Goal: Task Accomplishment & Management: Complete application form

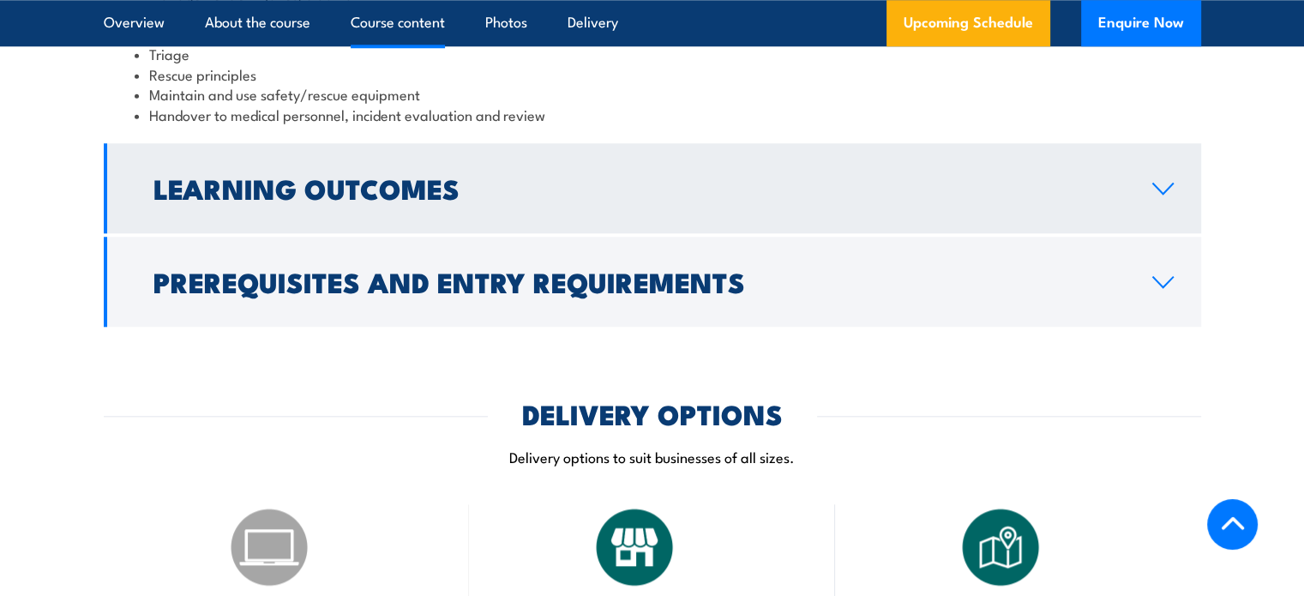
scroll to position [1715, 0]
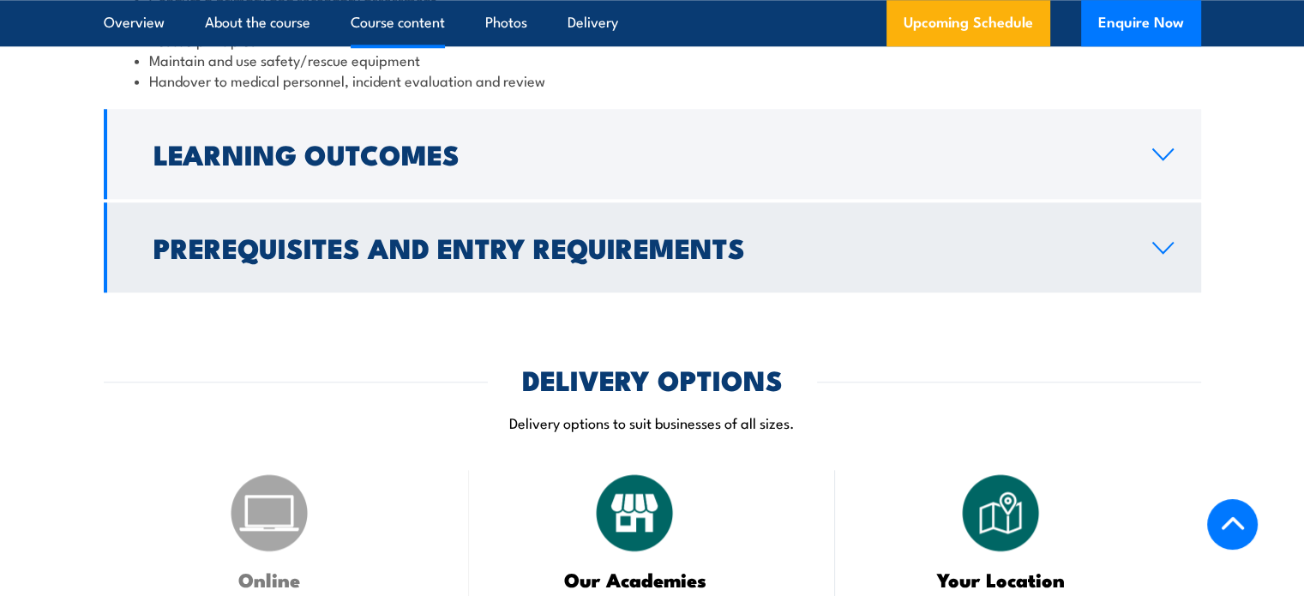
click at [1166, 241] on icon at bounding box center [1163, 248] width 23 height 14
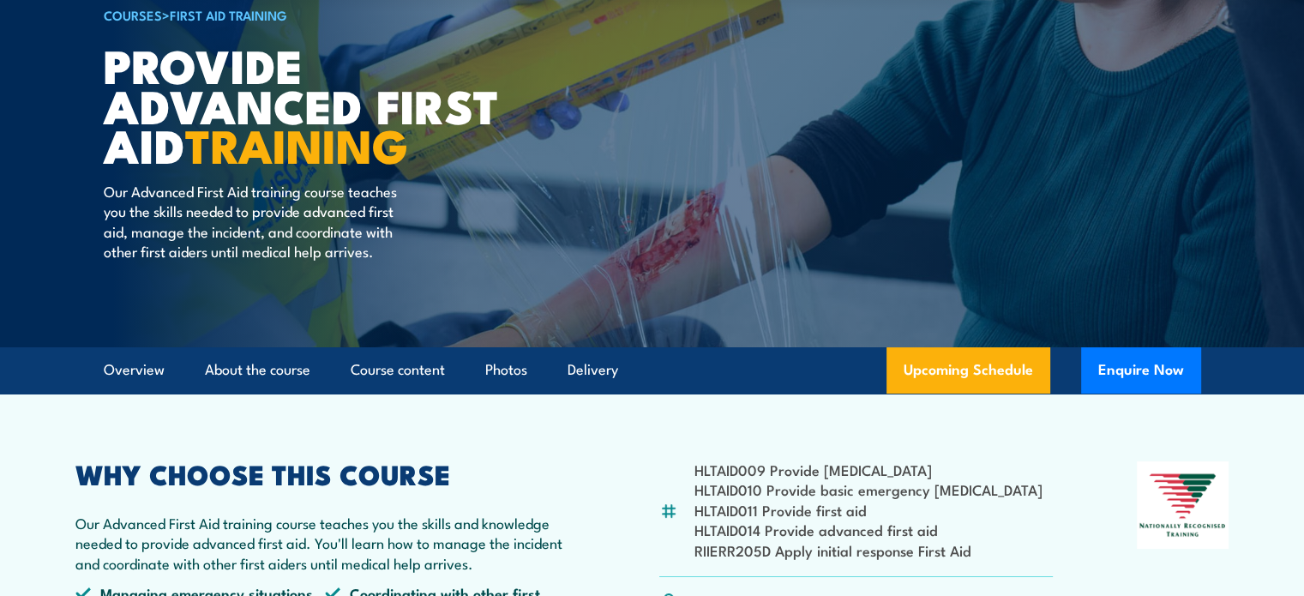
scroll to position [0, 0]
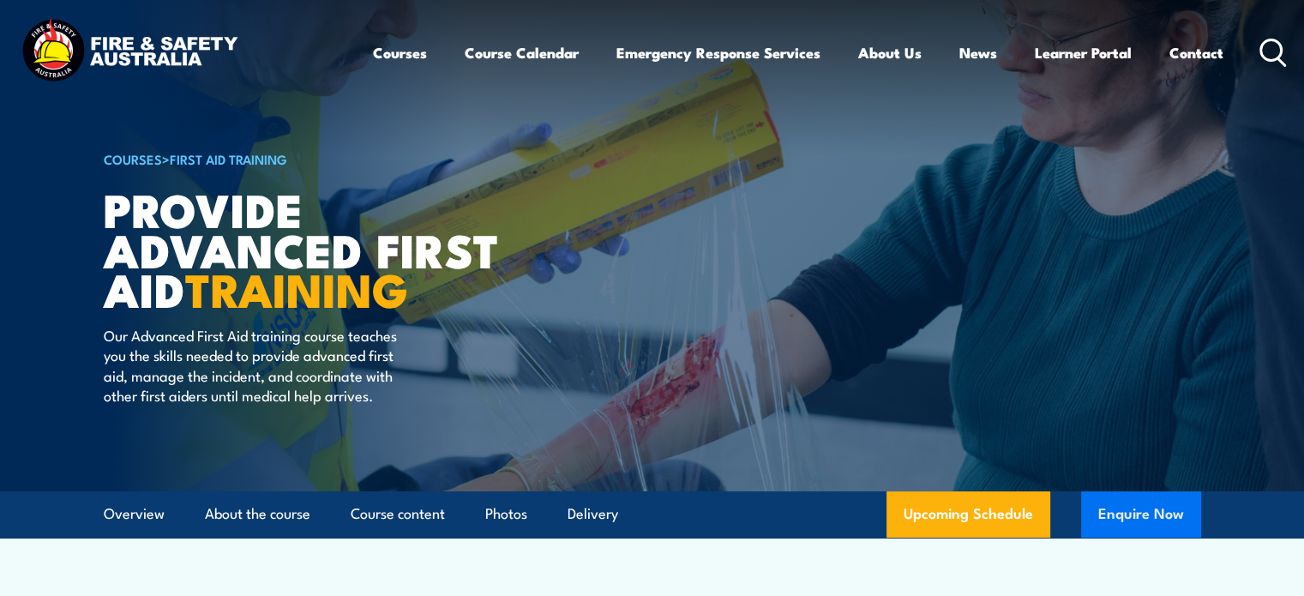
click at [1125, 505] on button "Enquire Now" at bounding box center [1142, 514] width 120 height 46
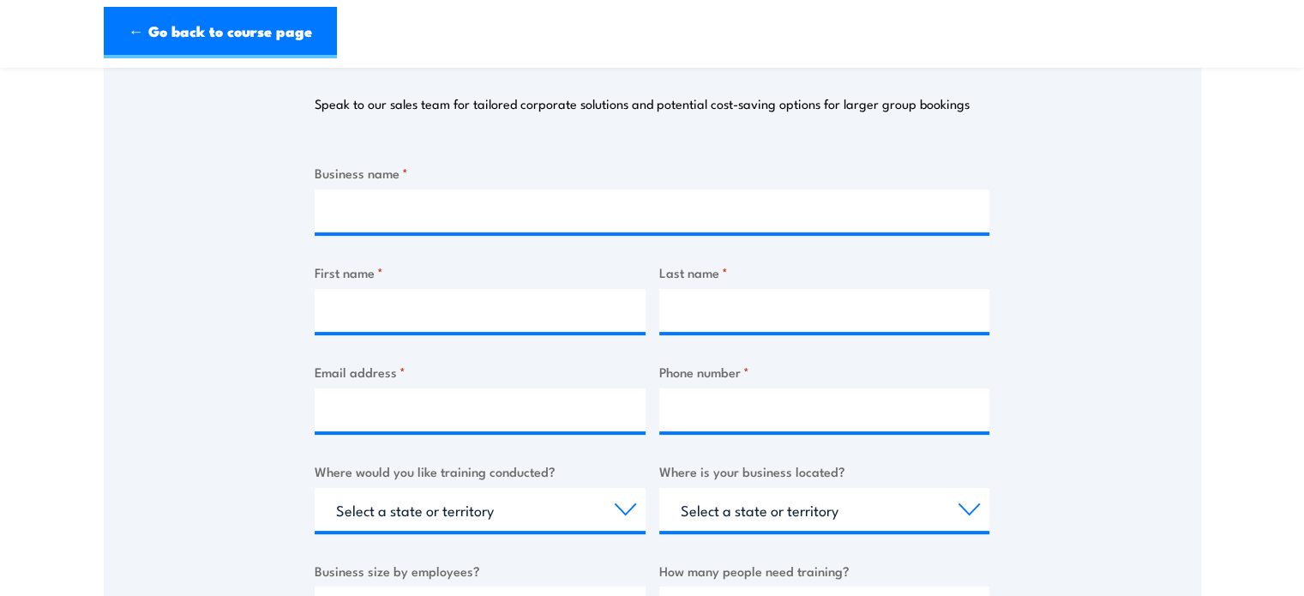
scroll to position [257, 0]
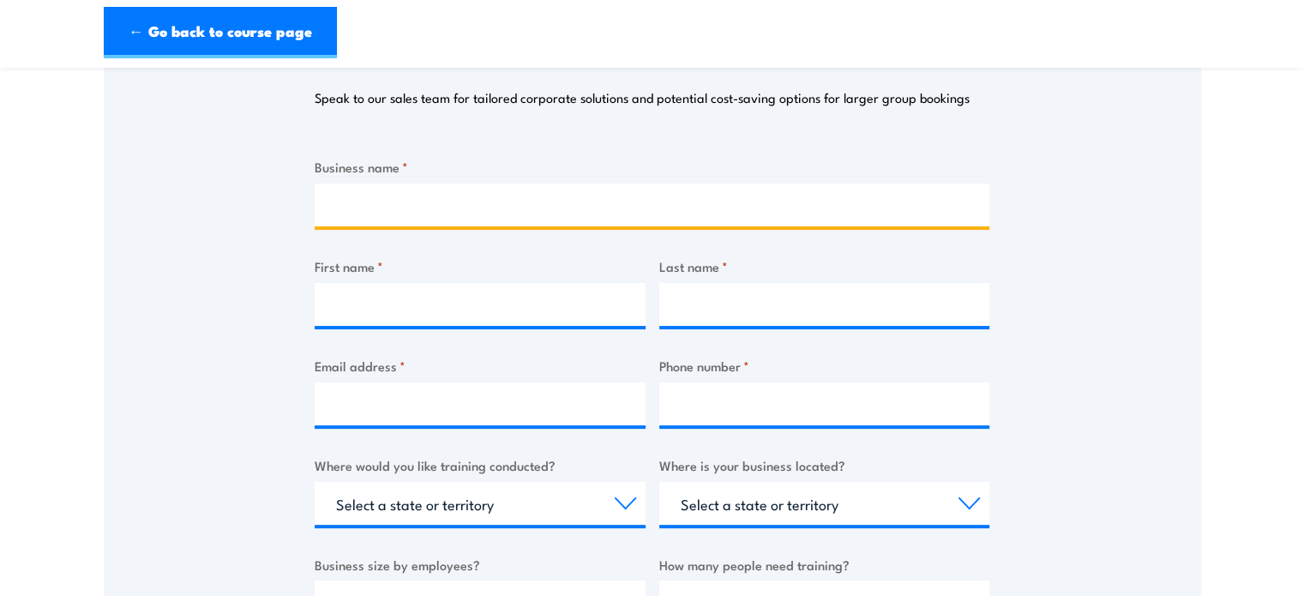
click at [488, 191] on input "Business name *" at bounding box center [652, 205] width 675 height 43
type input "4 WAY SUSPENSION"
type input "Avian"
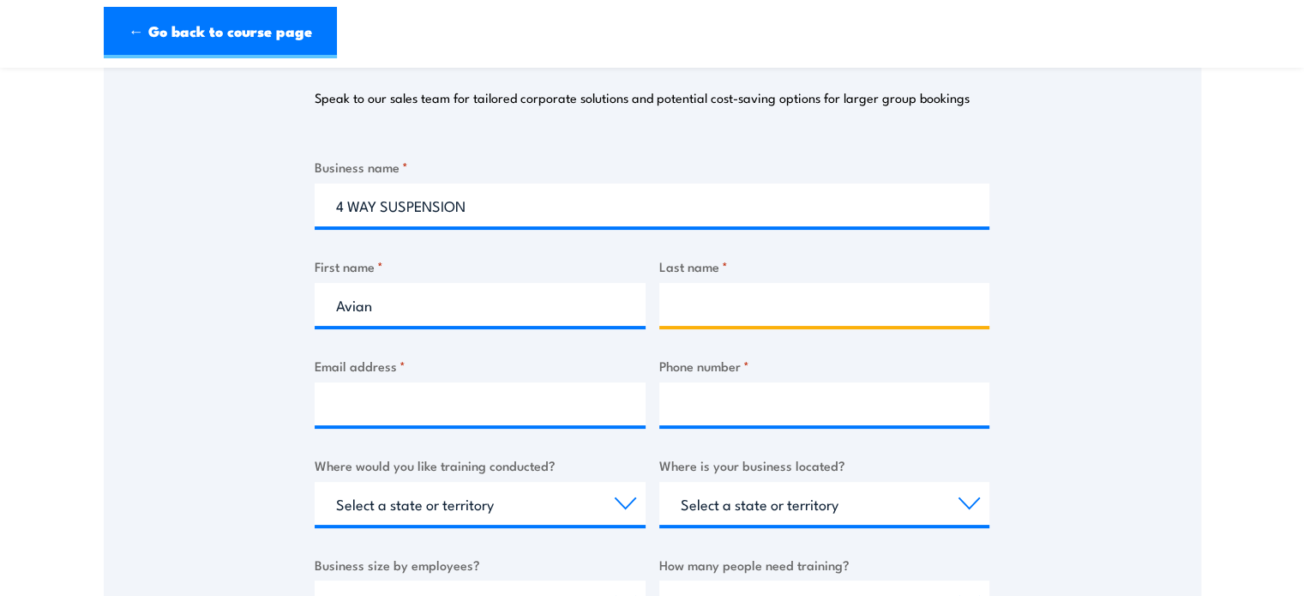
type input "[PERSON_NAME]"
type input "0417449325"
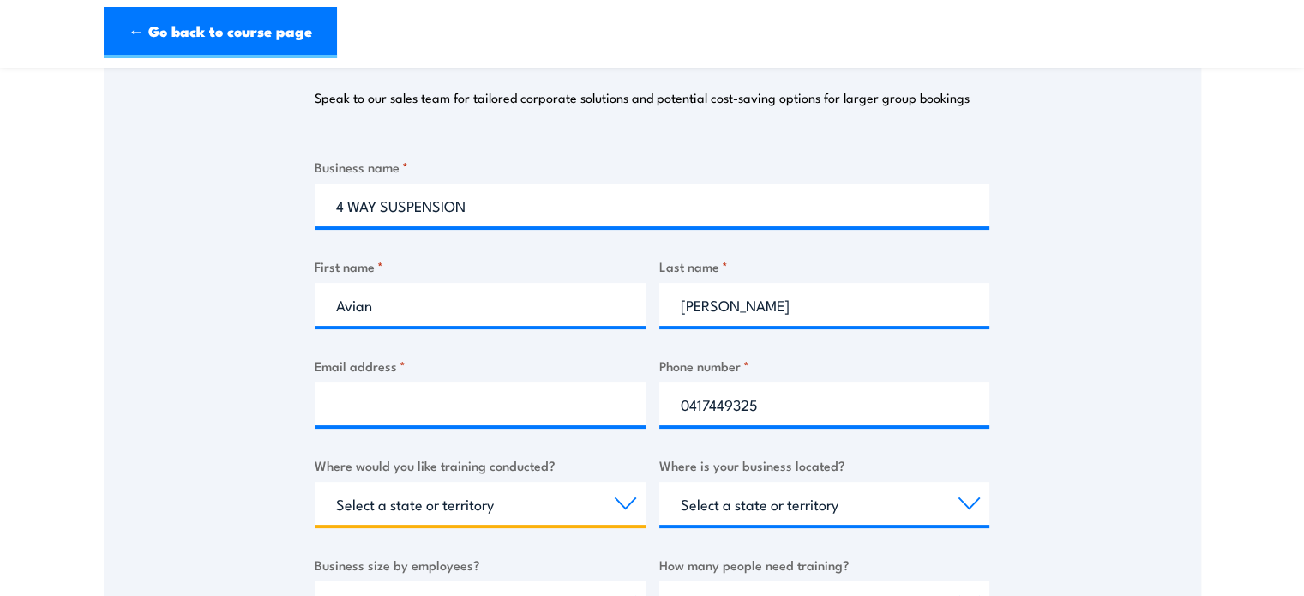
select select "[GEOGRAPHIC_DATA]"
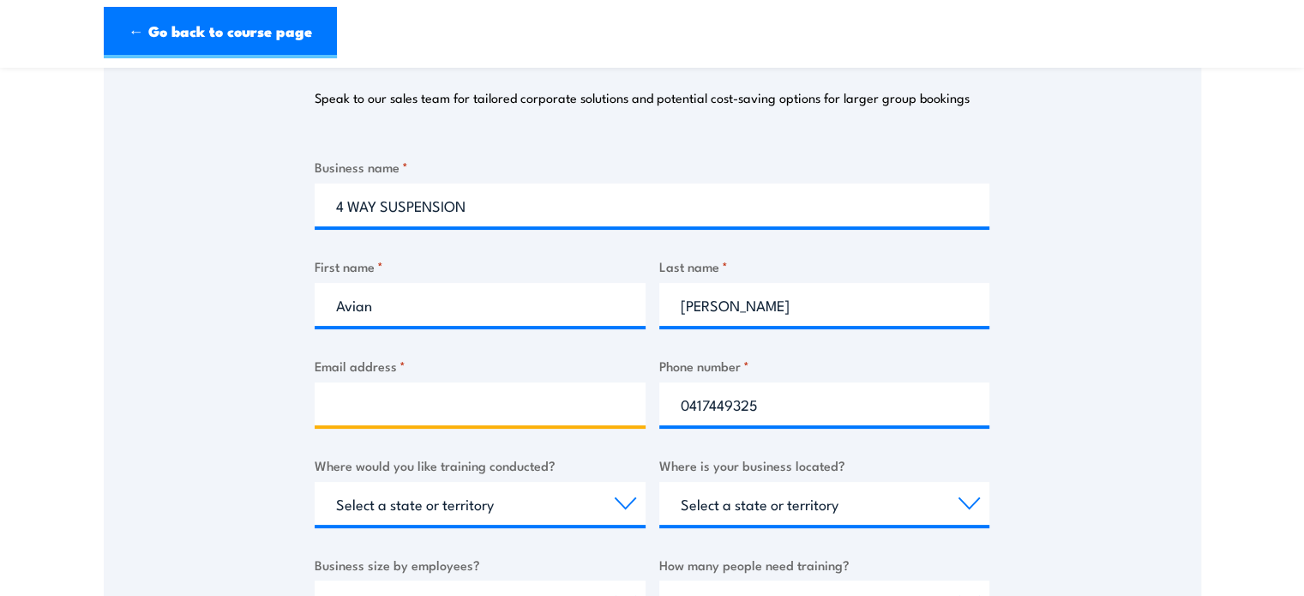
click at [467, 393] on input "Email address *" at bounding box center [480, 404] width 331 height 43
type input "[EMAIL_ADDRESS][DOMAIN_NAME]"
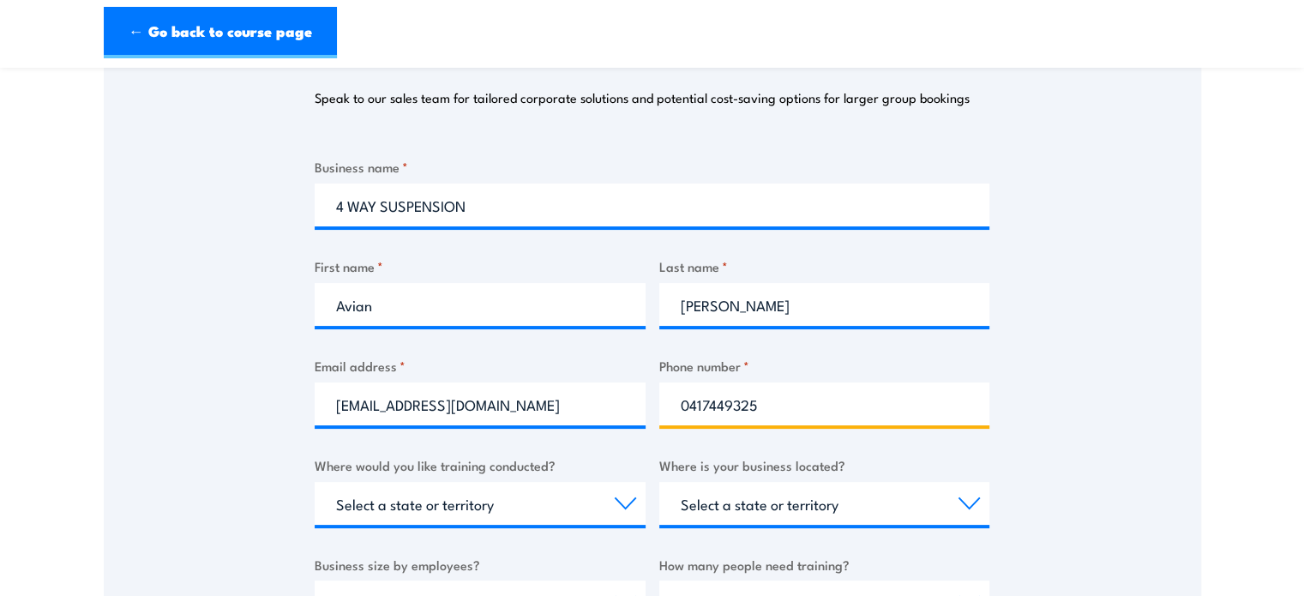
drag, startPoint x: 753, startPoint y: 401, endPoint x: 668, endPoint y: 421, distance: 87.4
click at [668, 421] on input "0417449325" at bounding box center [825, 404] width 331 height 43
type input "0296728899"
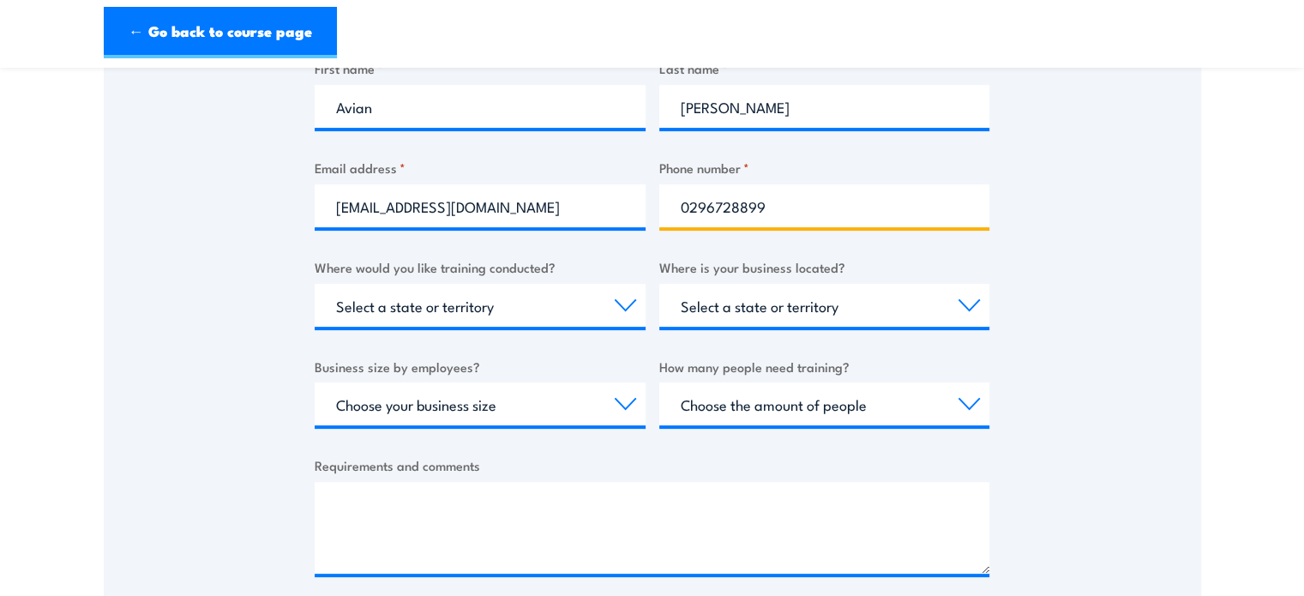
scroll to position [515, 0]
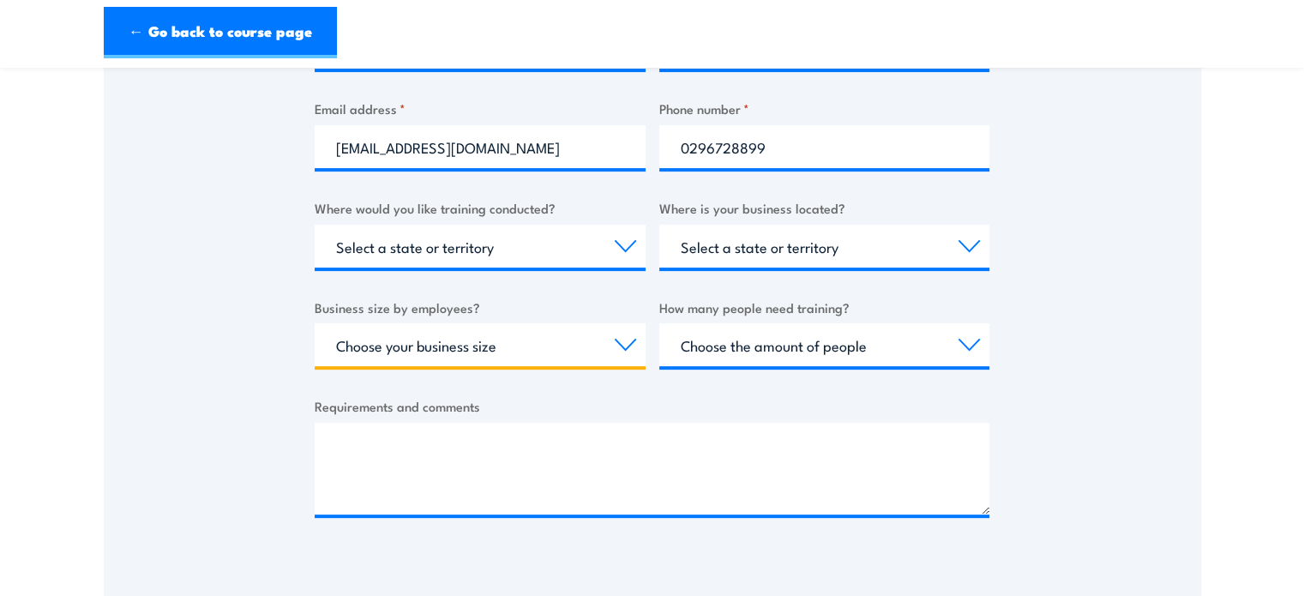
click at [631, 346] on select "Choose your business size 1 to 19 20 to 199 200+" at bounding box center [480, 344] width 331 height 43
select select "20 to 199"
click at [315, 323] on select "Choose your business size 1 to 19 20 to 199 200+" at bounding box center [480, 344] width 331 height 43
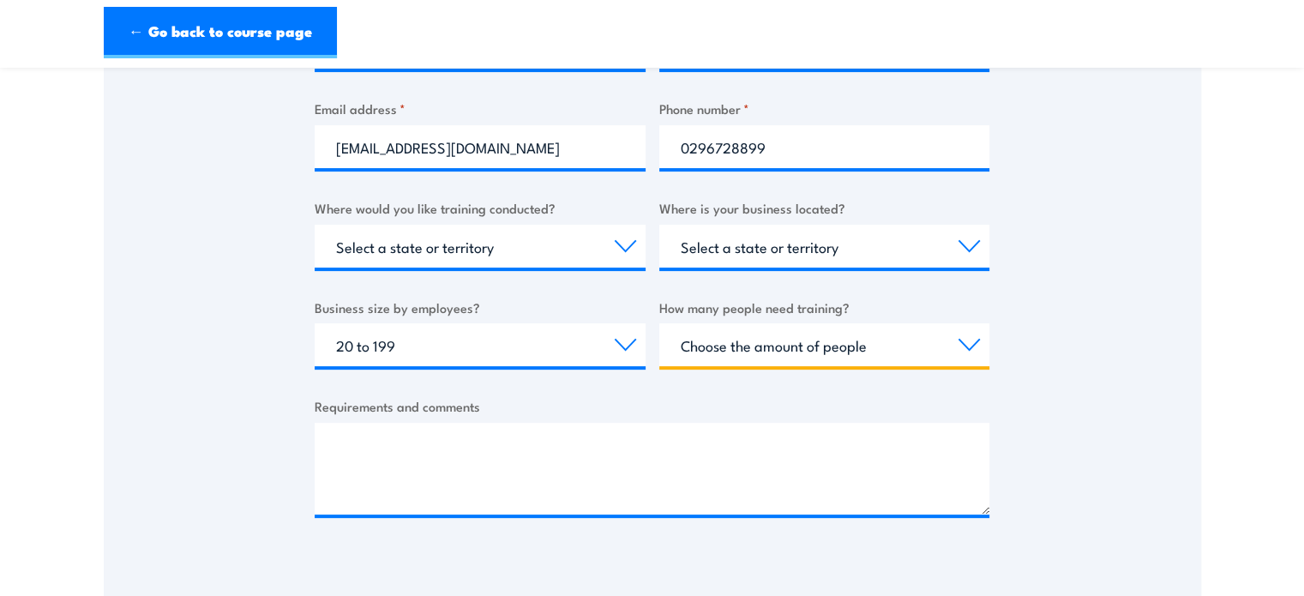
click at [973, 342] on select "Choose the amount of people 1 to 4 5 to 19 20+" at bounding box center [825, 344] width 331 height 43
select select "5 to 19"
click at [660, 323] on select "Choose the amount of people 1 to 4 5 to 19 20+" at bounding box center [825, 344] width 331 height 43
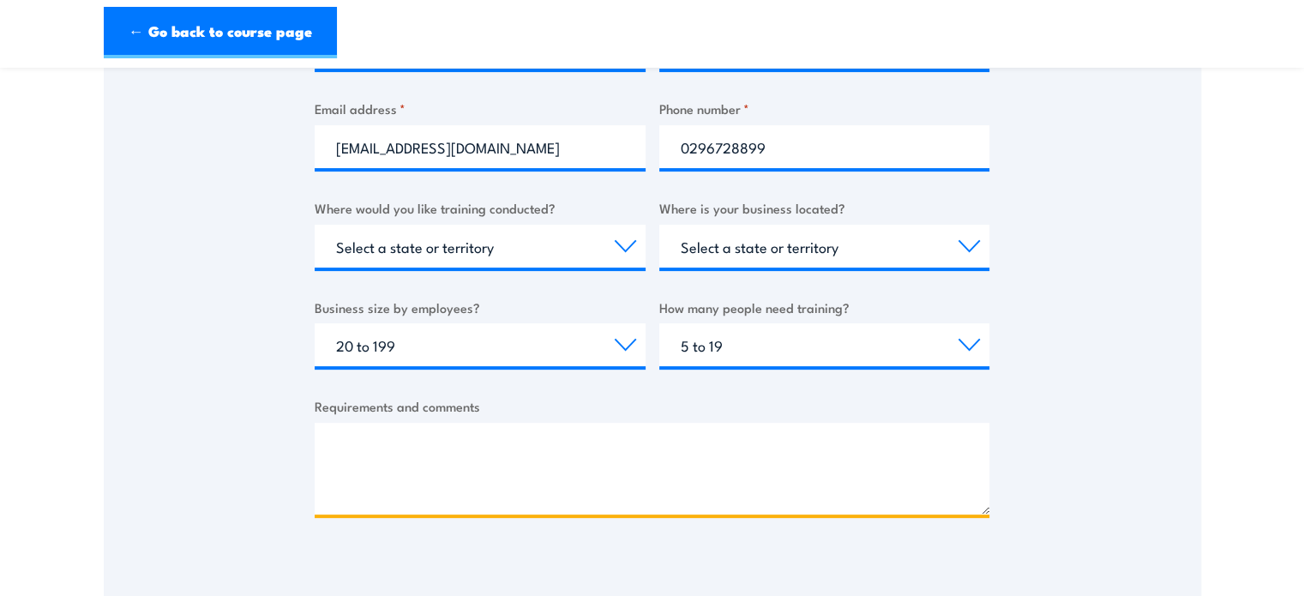
click at [515, 452] on textarea "Requirements and comments" at bounding box center [652, 469] width 675 height 92
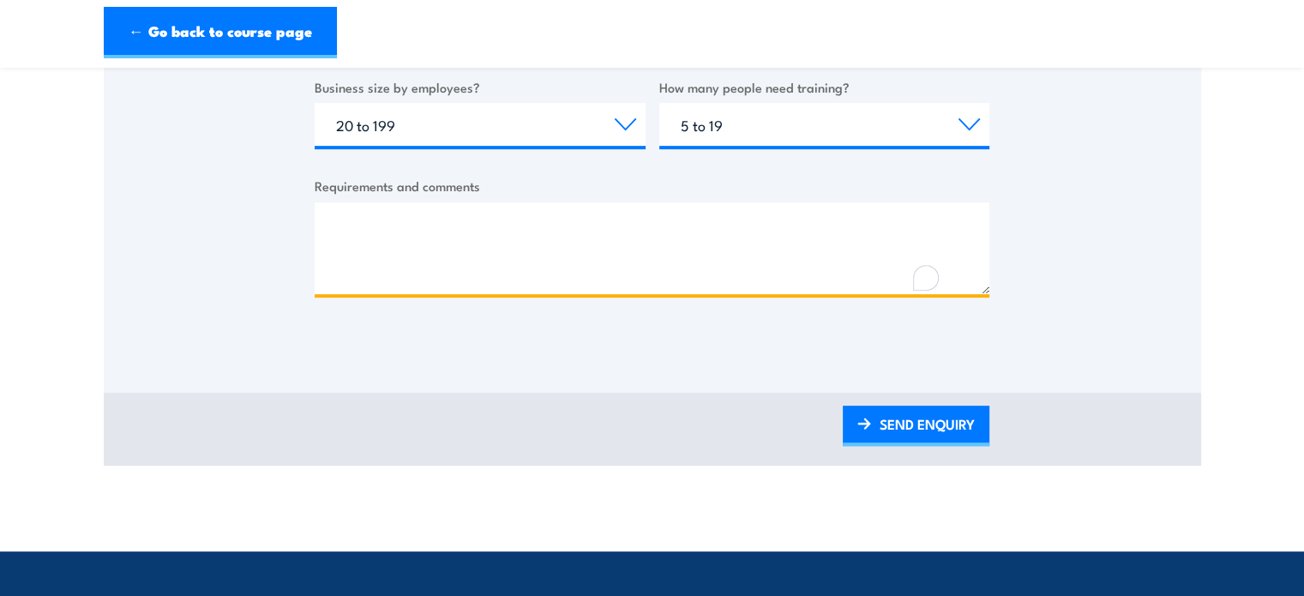
scroll to position [772, 0]
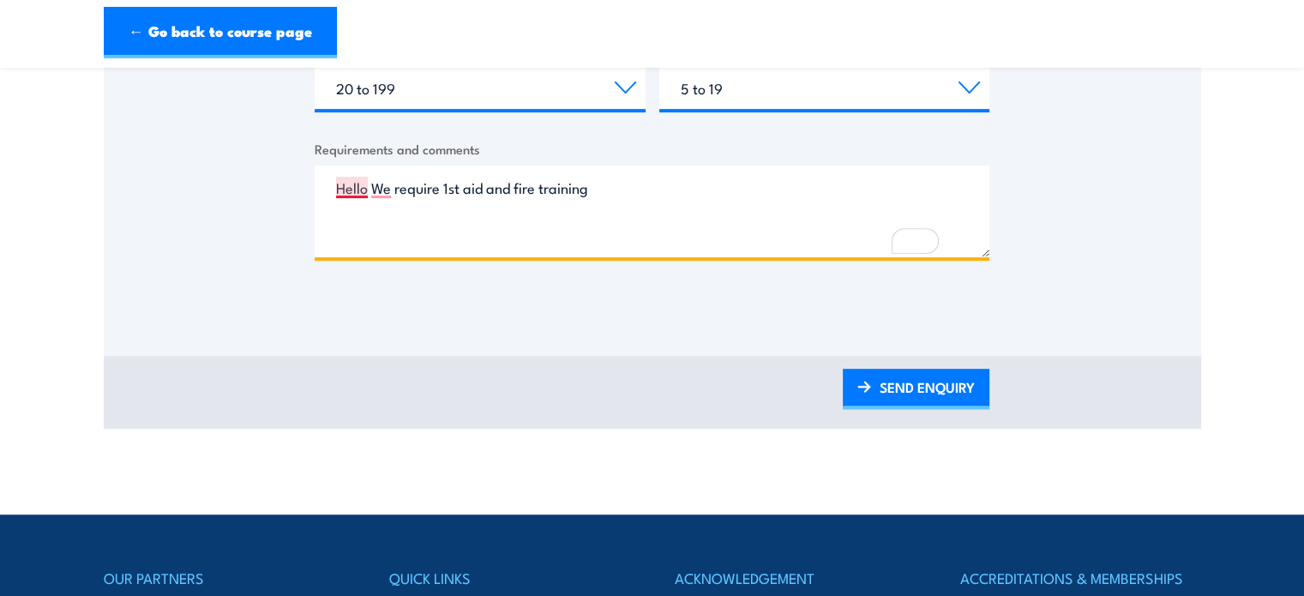
click at [367, 188] on textarea "Hello We require 1st aid and fire training" at bounding box center [652, 212] width 675 height 92
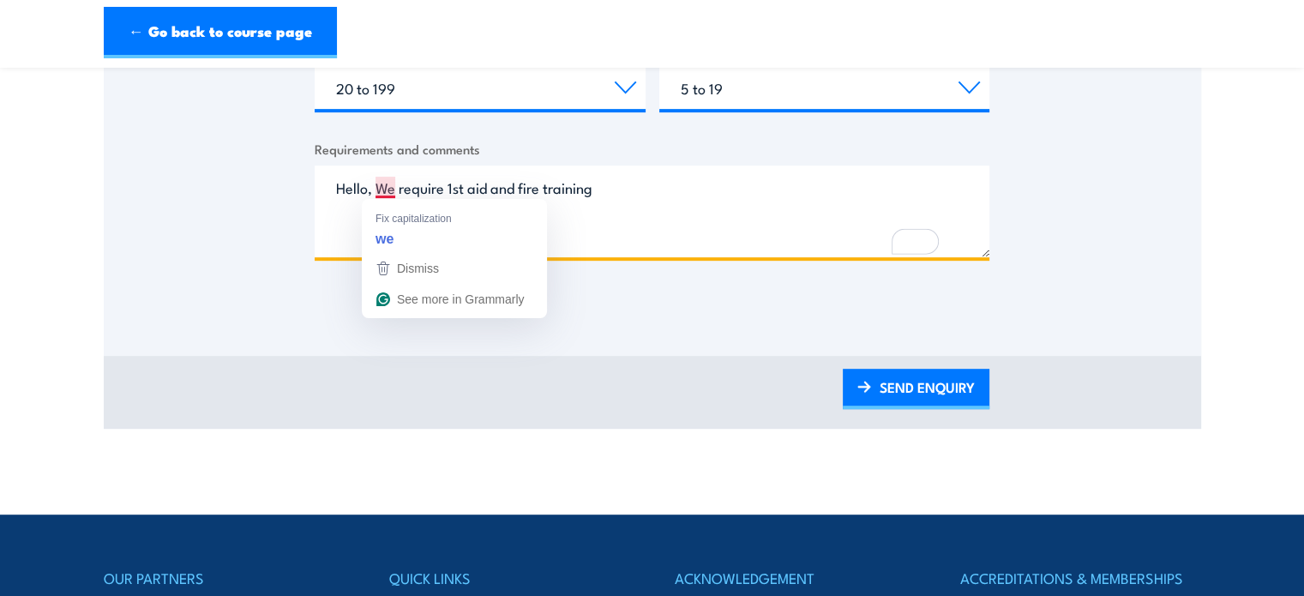
click at [387, 184] on textarea "Hello, We require 1st aid and fire training" at bounding box center [652, 212] width 675 height 92
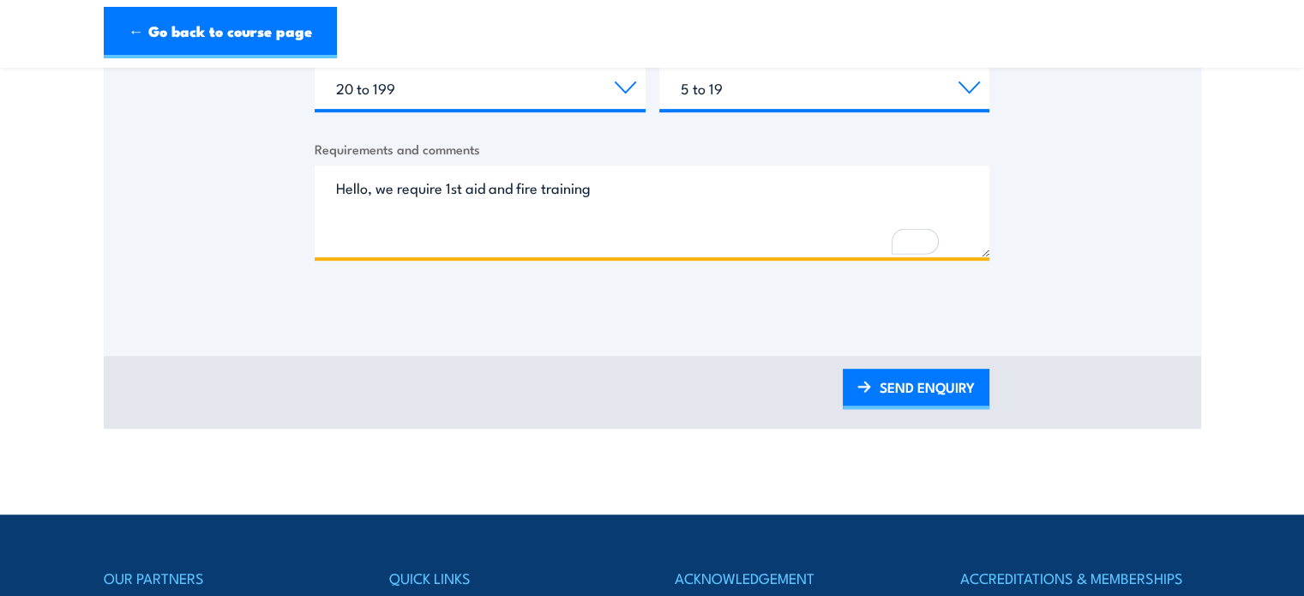
click at [613, 184] on textarea "Hello, we require 1st aid and fire training" at bounding box center [652, 212] width 675 height 92
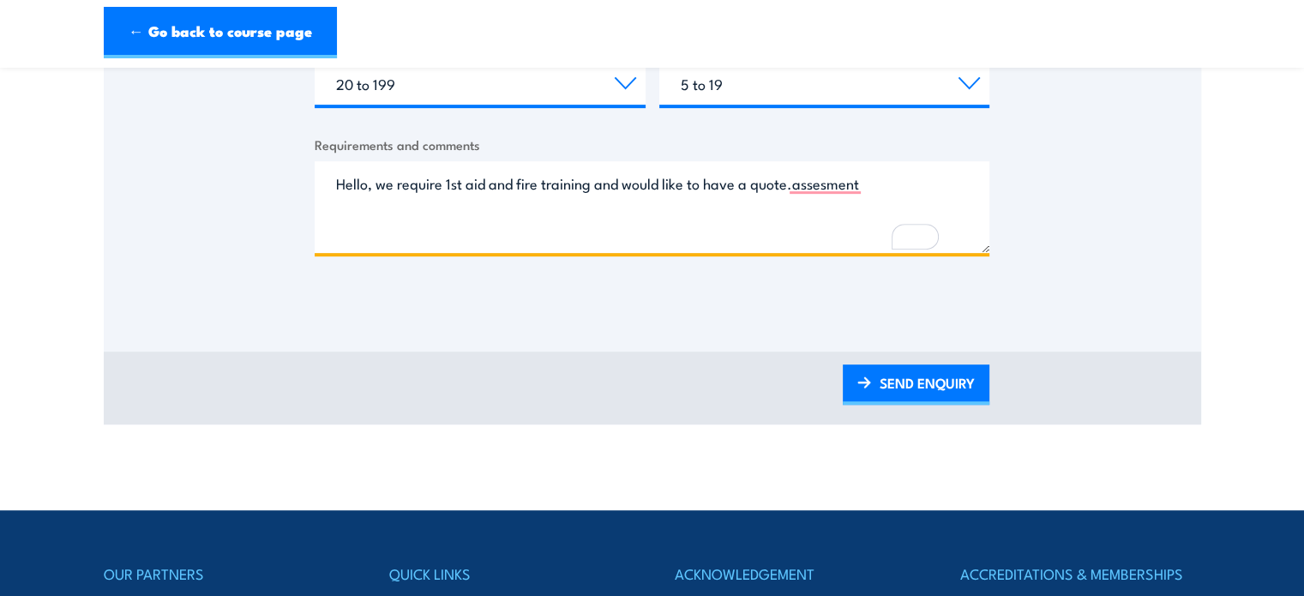
scroll to position [686, 0]
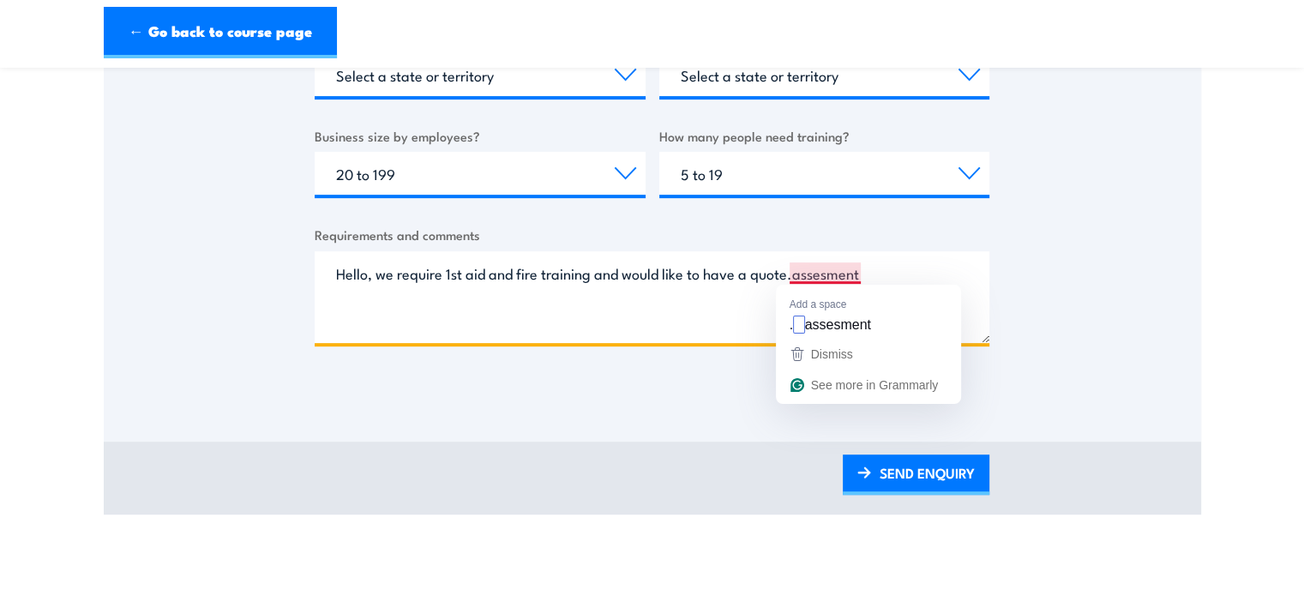
click at [792, 277] on textarea "Hello, we require 1st aid and fire training and would like to have a quote.asse…" at bounding box center [652, 297] width 675 height 92
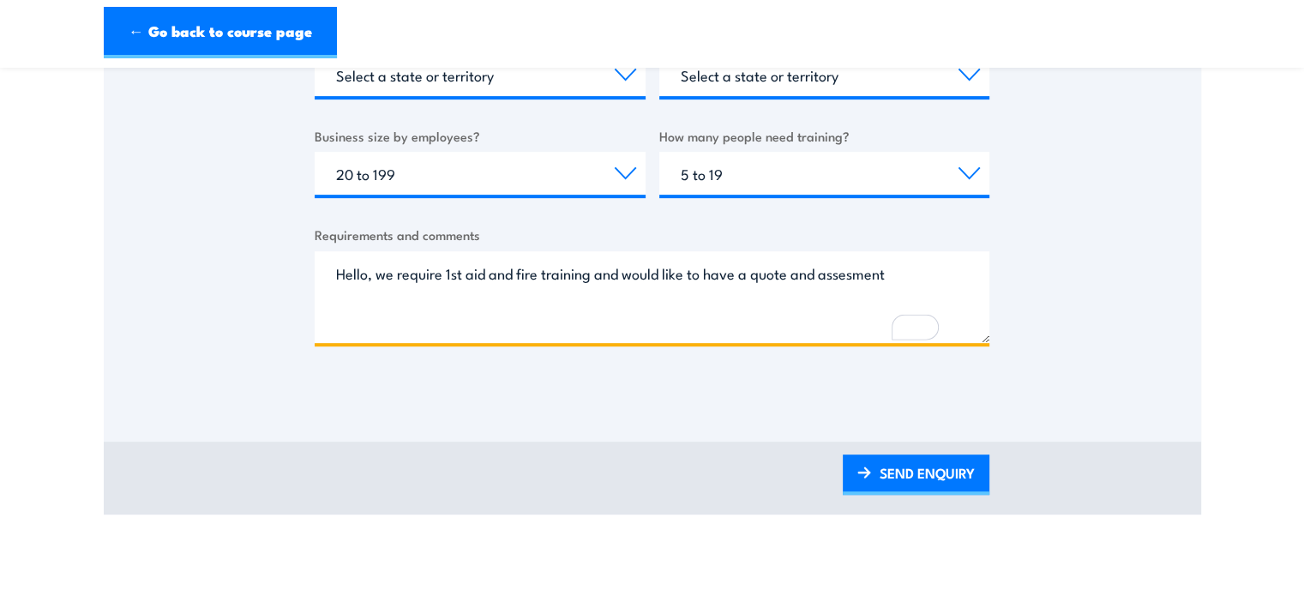
click at [899, 273] on textarea "Hello, we require 1st aid and fire training and would like to have a quote and …" at bounding box center [652, 297] width 675 height 92
type textarea "Hello, we require 1st aid and fire training and would like to have a quote and …"
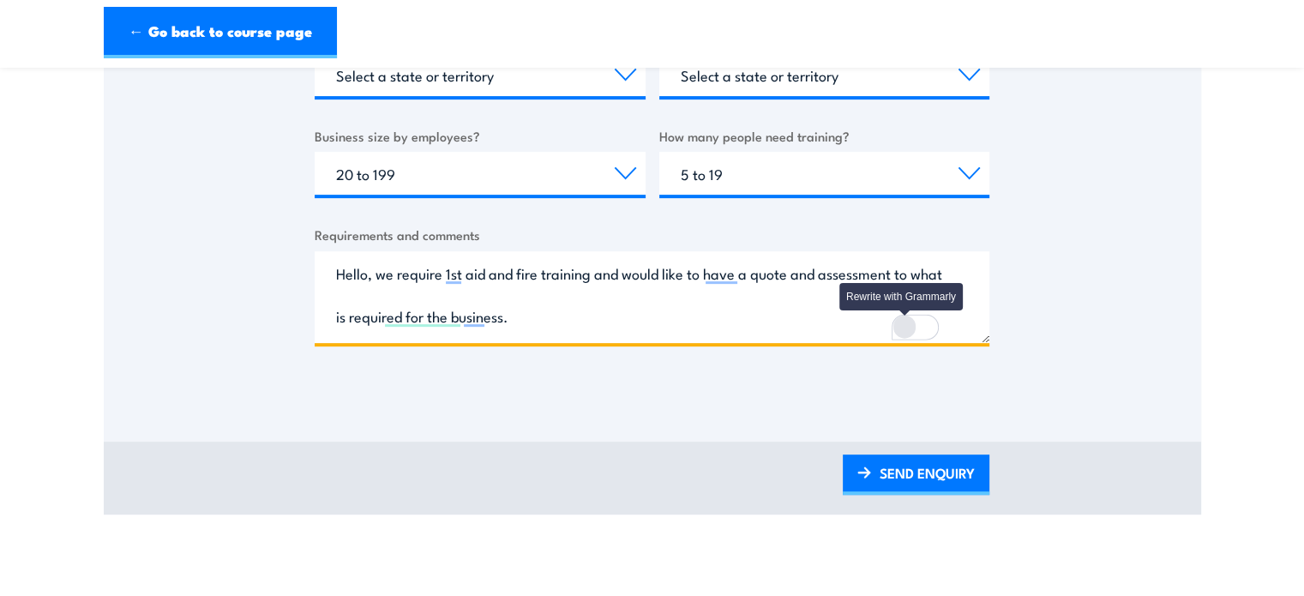
click at [908, 318] on div "Rewrite with Grammarly" at bounding box center [904, 327] width 19 height 20
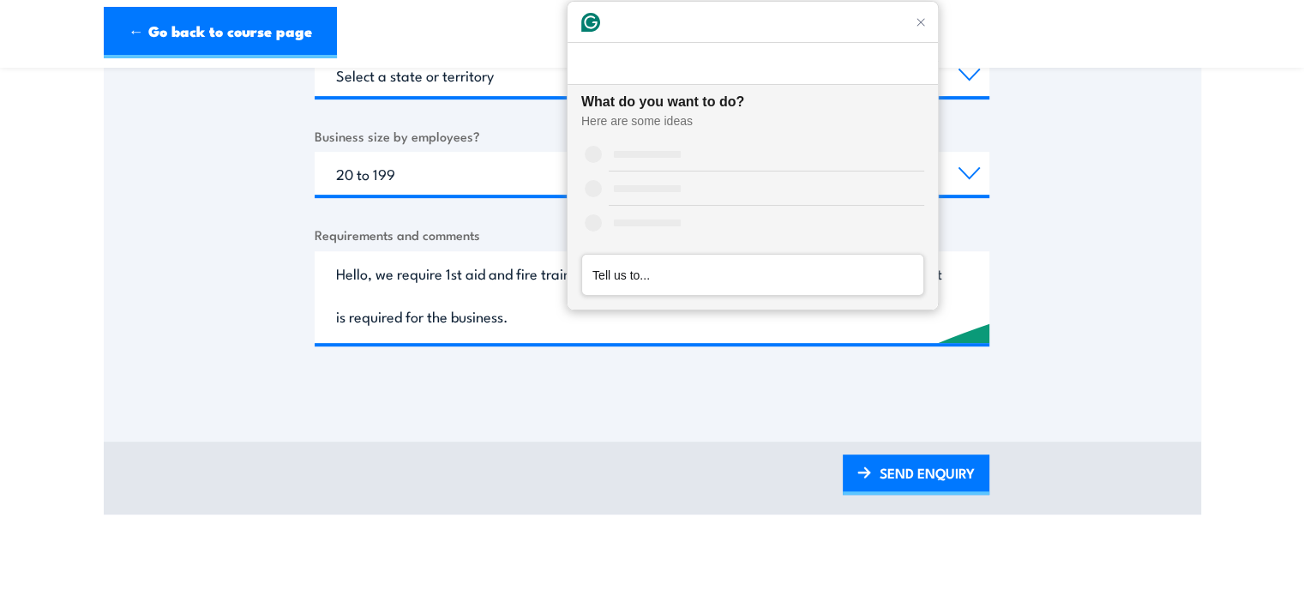
scroll to position [0, 0]
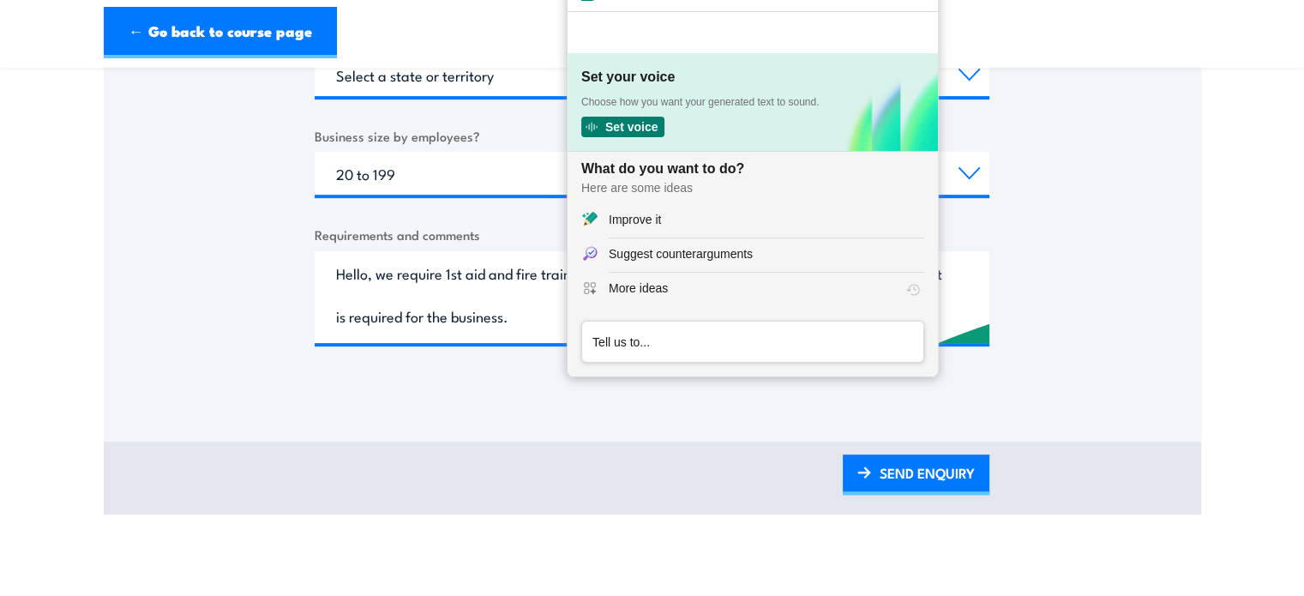
click at [679, 444] on div "SEND ENQUIRY" at bounding box center [653, 478] width 1098 height 73
drag, startPoint x: 919, startPoint y: 15, endPoint x: 915, endPoint y: 29, distance: 15.2
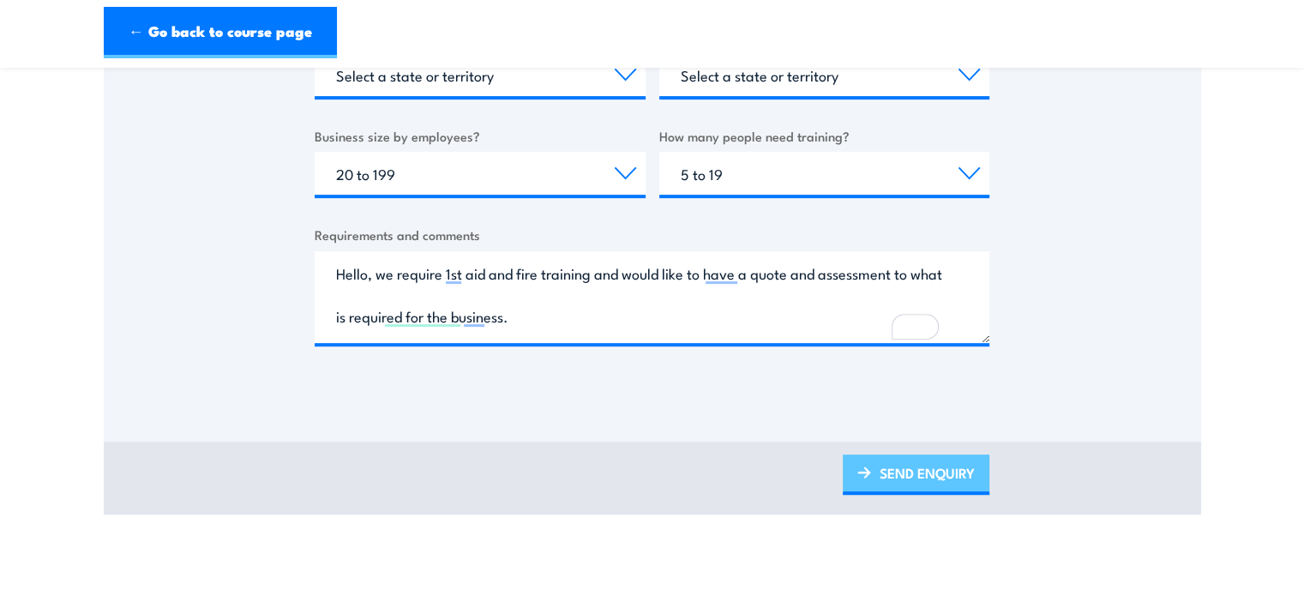
click at [903, 473] on link "SEND ENQUIRY" at bounding box center [916, 475] width 147 height 40
click at [909, 475] on link "SEND ENQUIRY" at bounding box center [916, 475] width 147 height 40
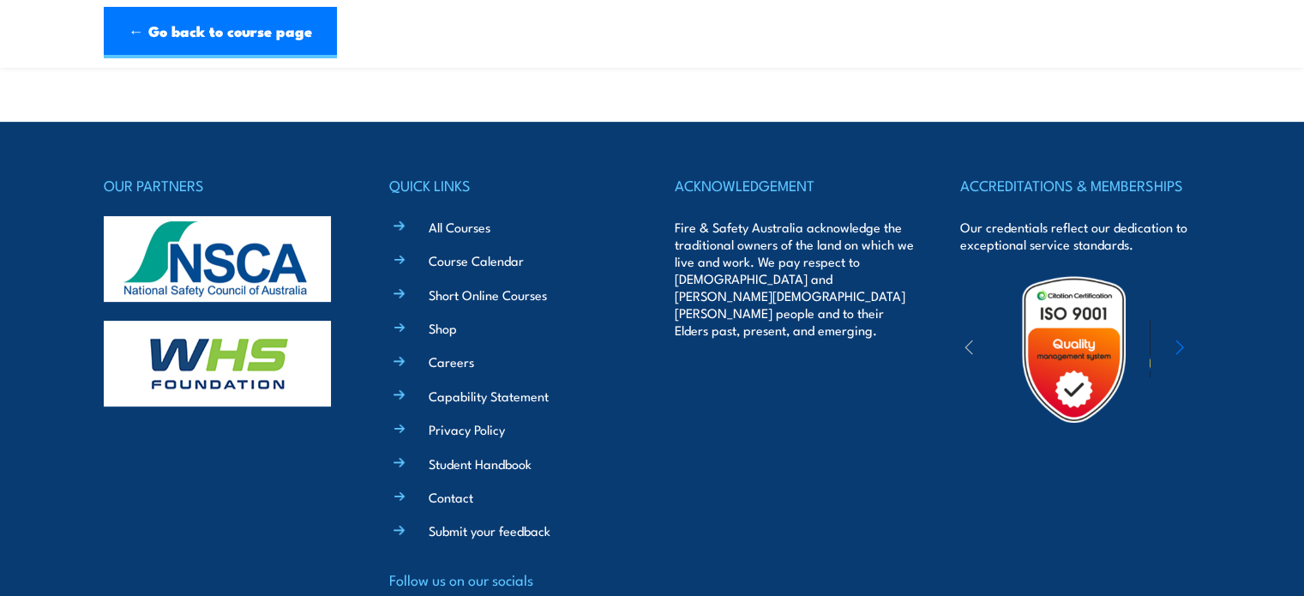
scroll to position [508, 0]
